Goal: Transaction & Acquisition: Purchase product/service

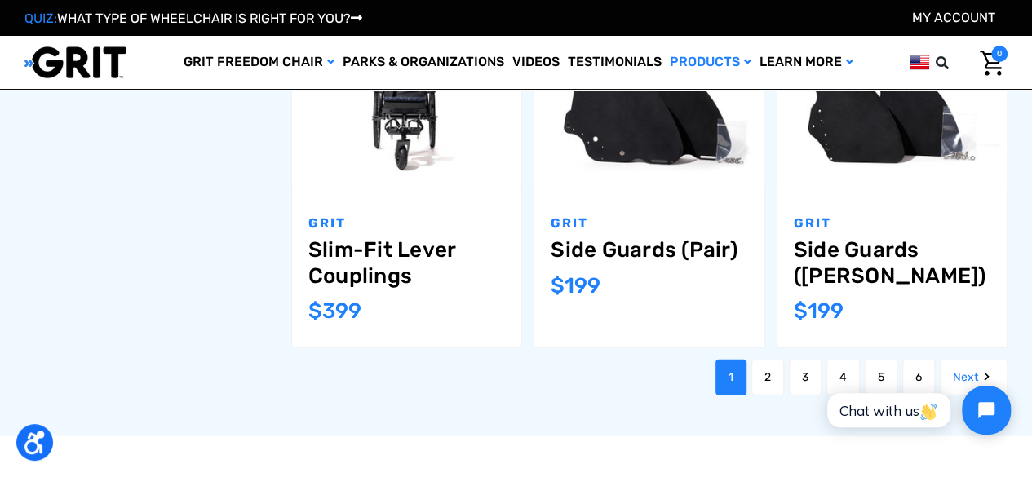
scroll to position [1711, 0]
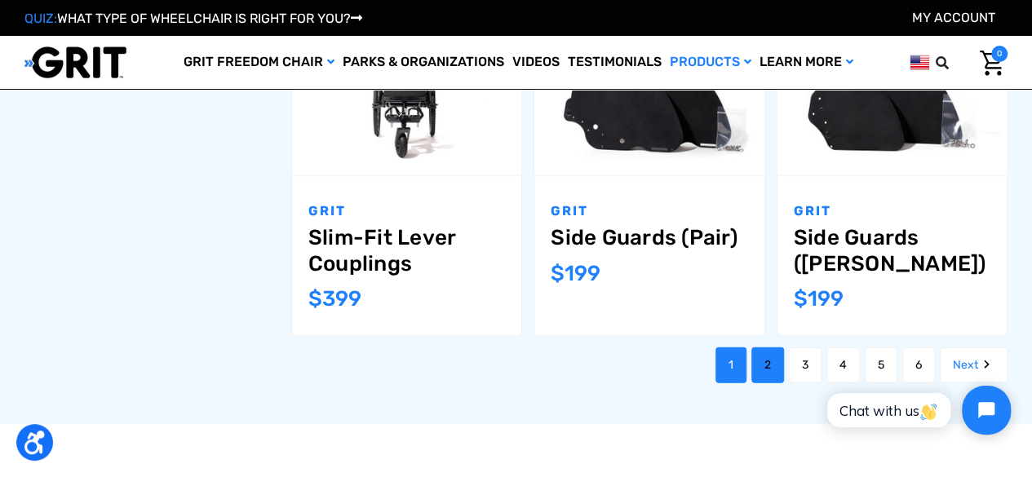
click at [759, 347] on link "2" at bounding box center [767, 365] width 33 height 36
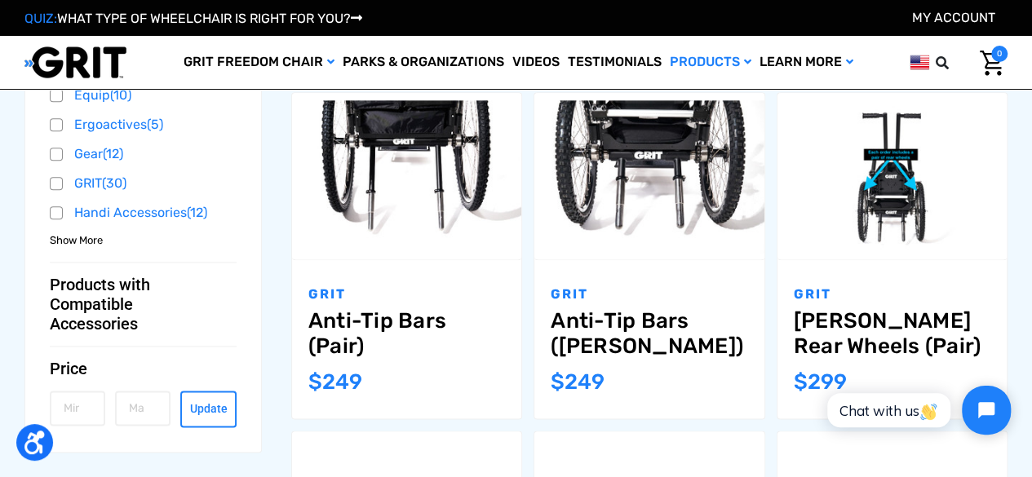
scroll to position [874, 0]
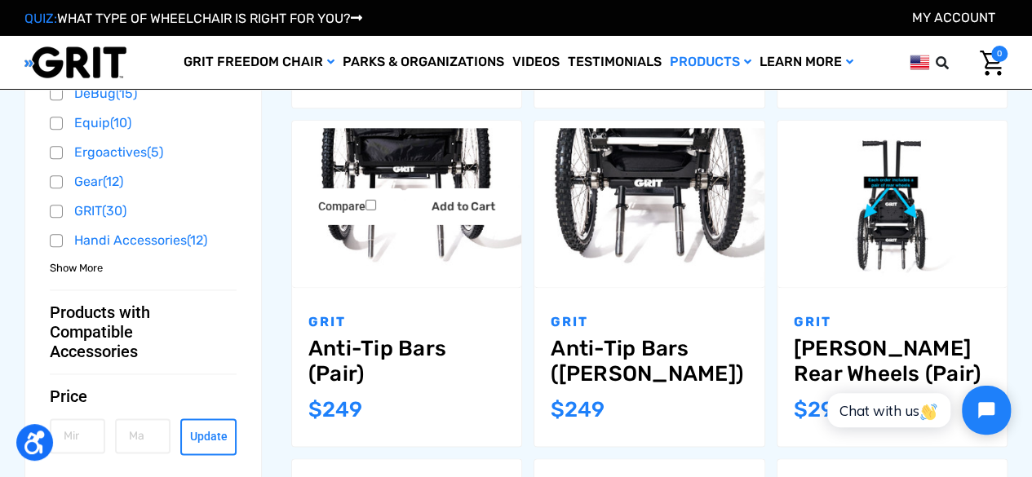
click at [450, 263] on img "Anti-Tip Bars (Pair),$249.00\a" at bounding box center [406, 204] width 229 height 153
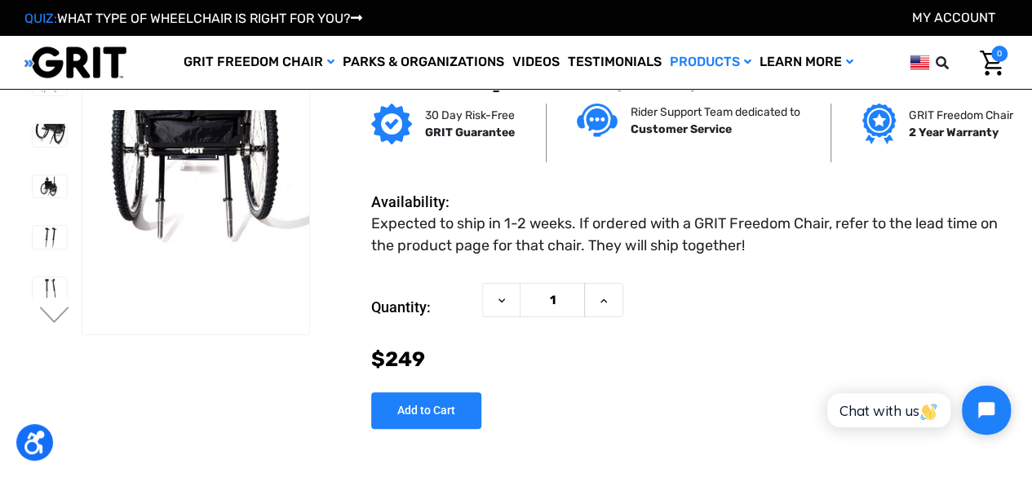
scroll to position [17, 0]
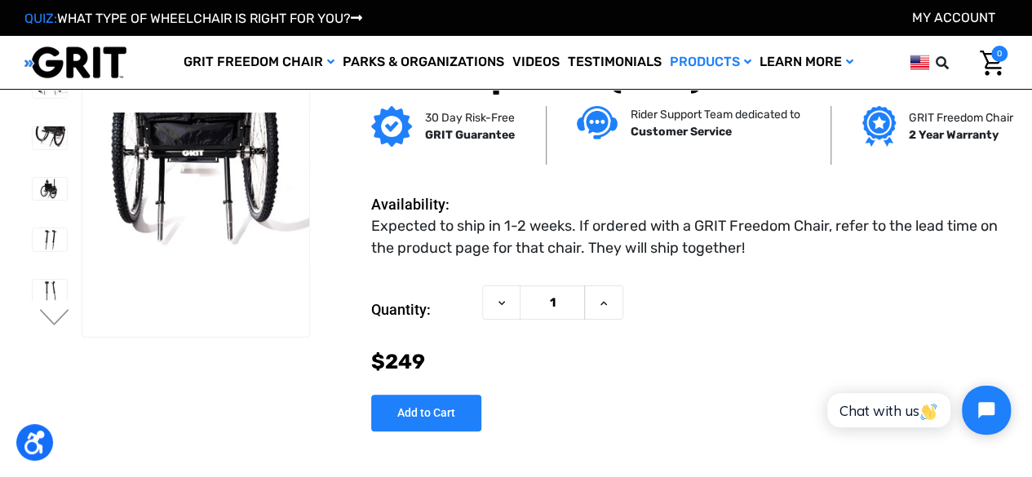
click at [44, 237] on li at bounding box center [48, 239] width 49 height 39
click at [46, 228] on img at bounding box center [50, 239] width 34 height 23
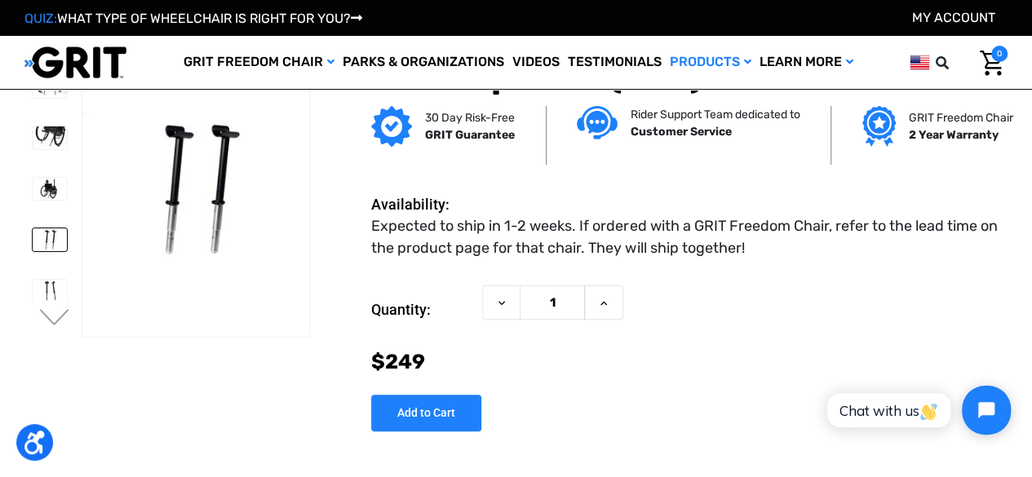
click at [420, 215] on dd "Expected to ship in 1-2 weeks. If ordered with a GRIT Freedom Chair, refer to t…" at bounding box center [685, 237] width 628 height 44
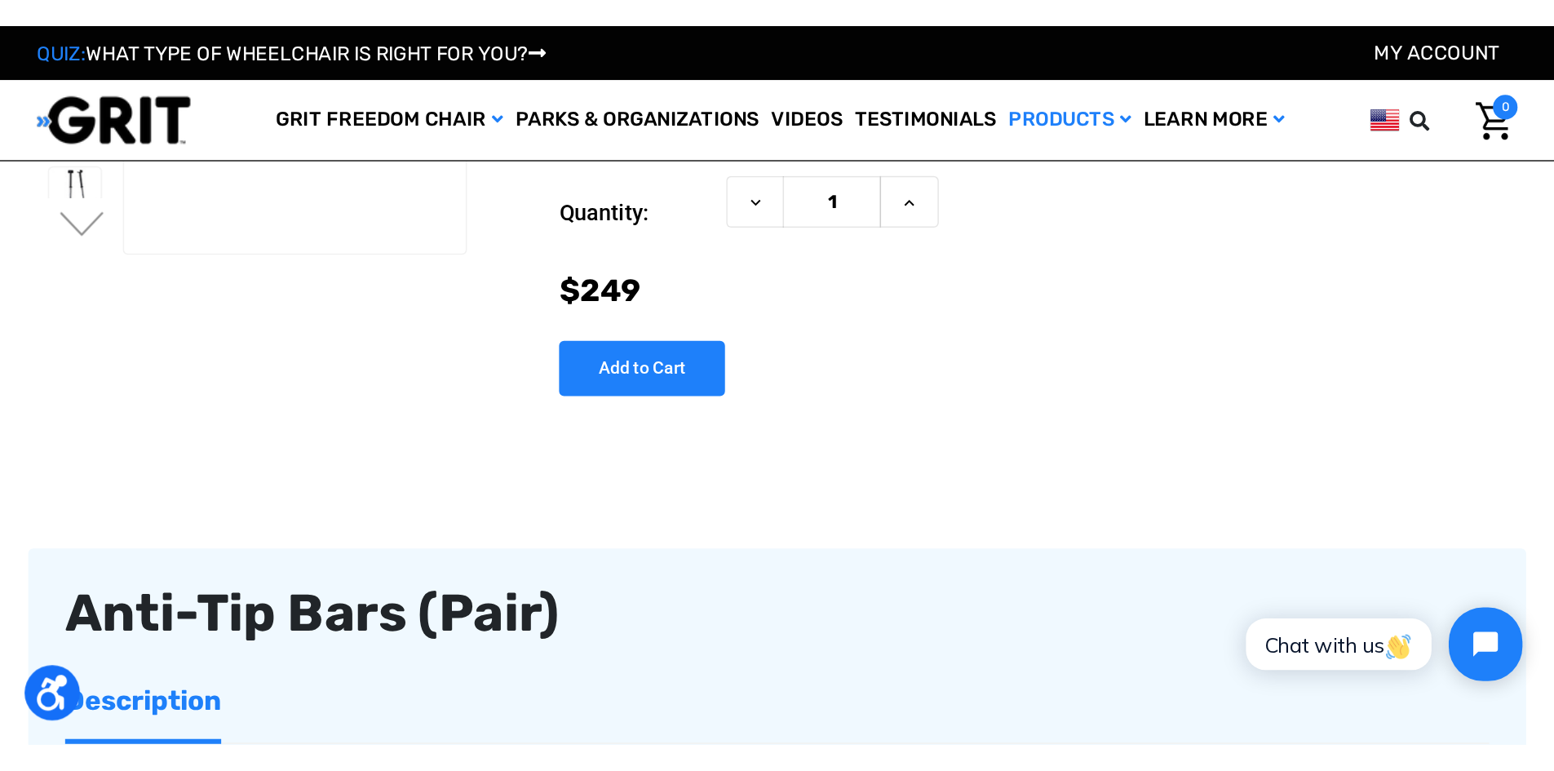
scroll to position [0, 0]
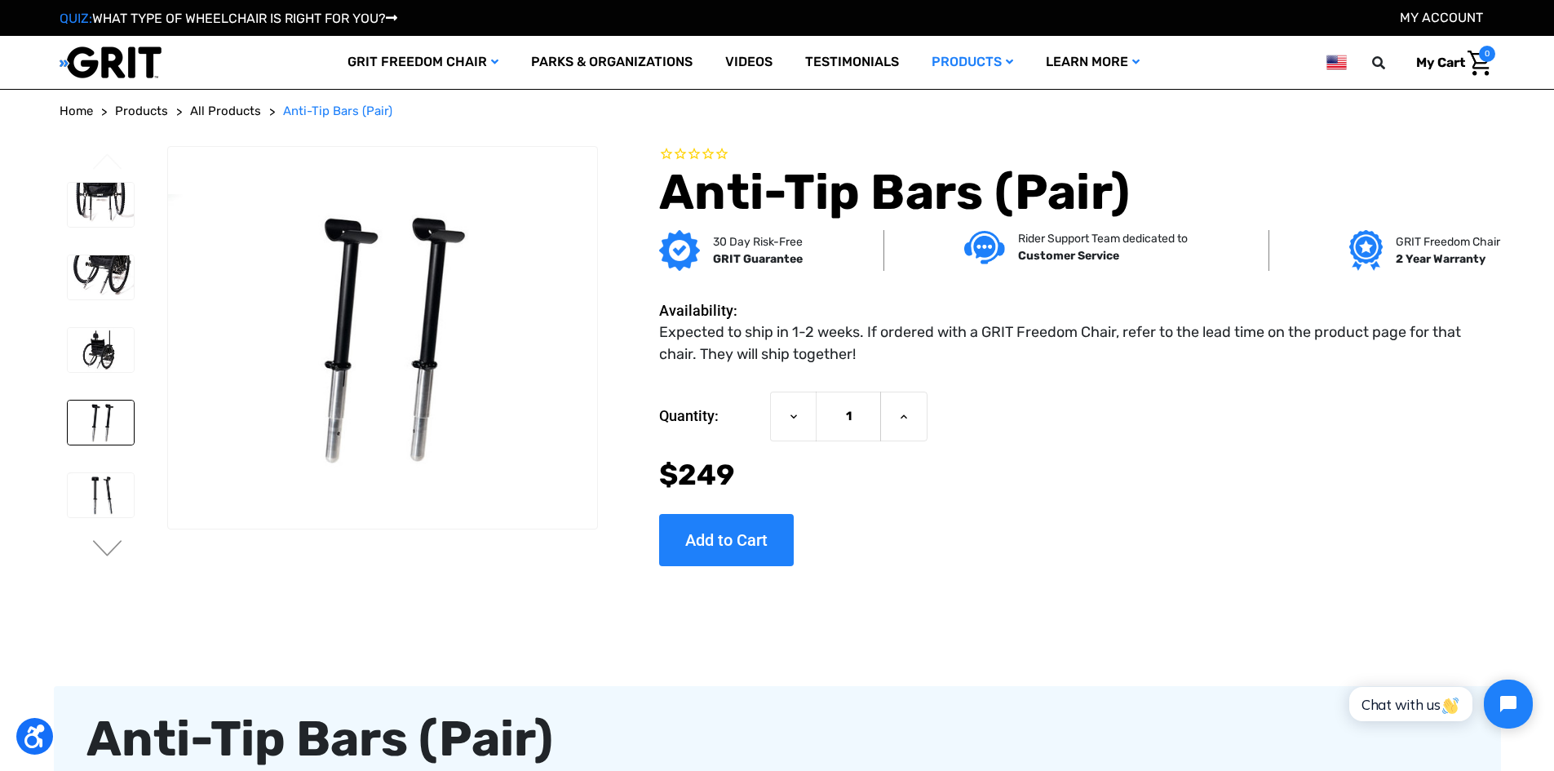
click at [1031, 476] on div "Previous Next Anti-Tip Bars (Pair) 1 $249" at bounding box center [777, 375] width 1447 height 459
click at [99, 209] on img at bounding box center [101, 205] width 66 height 44
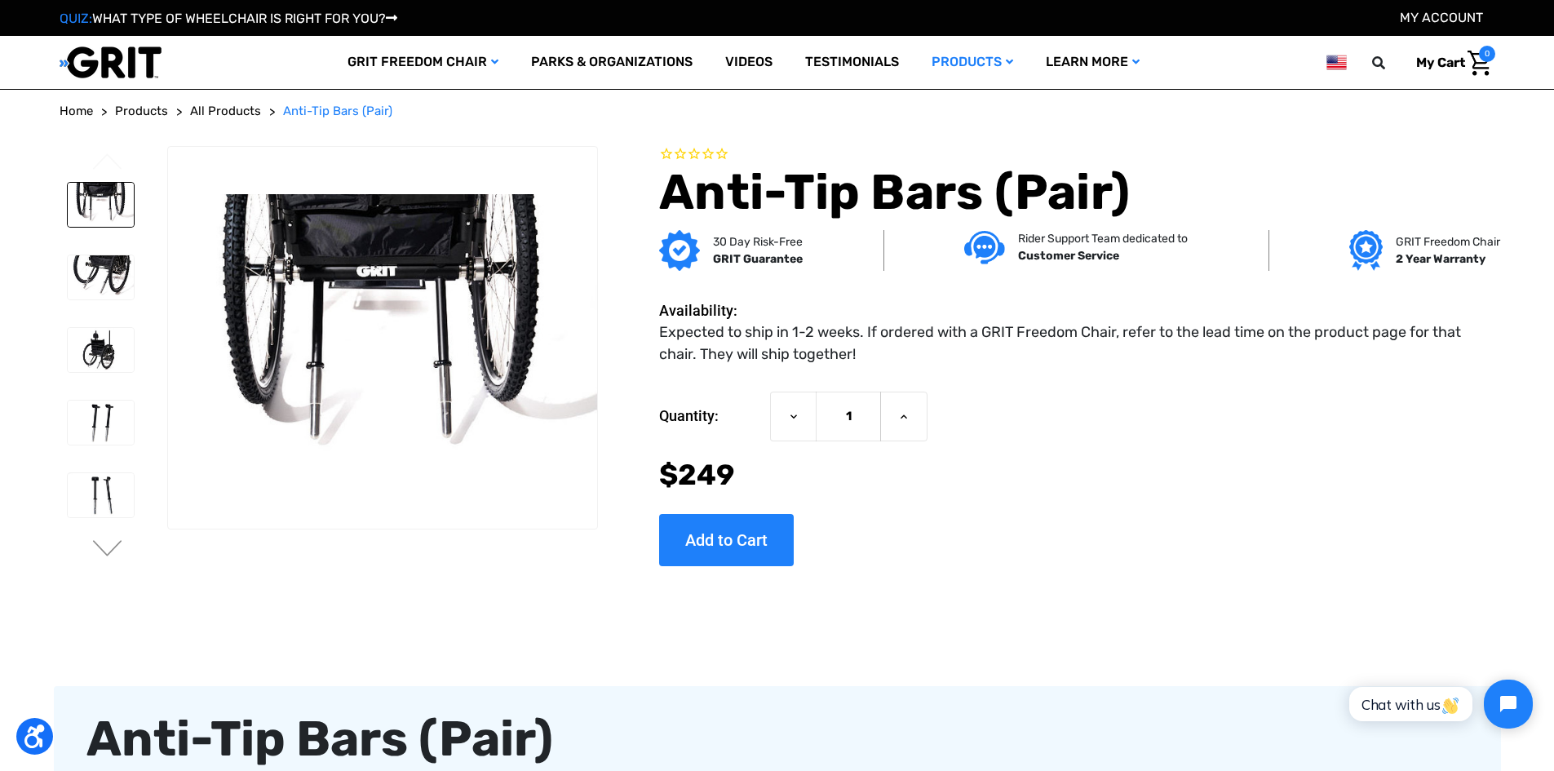
click at [939, 468] on div "Now: $249" at bounding box center [1076, 475] width 835 height 43
